Goal: Task Accomplishment & Management: Manage account settings

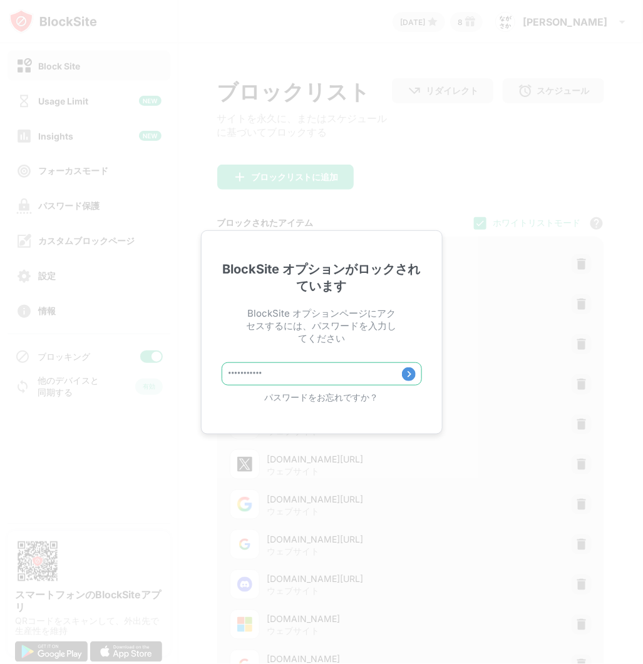
type input "**********"
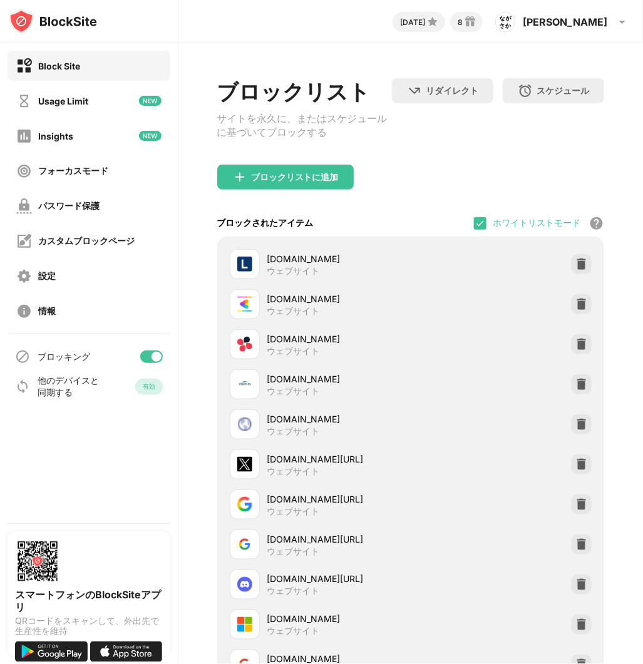
click at [153, 354] on div at bounding box center [156, 357] width 10 height 10
